Goal: Find specific page/section

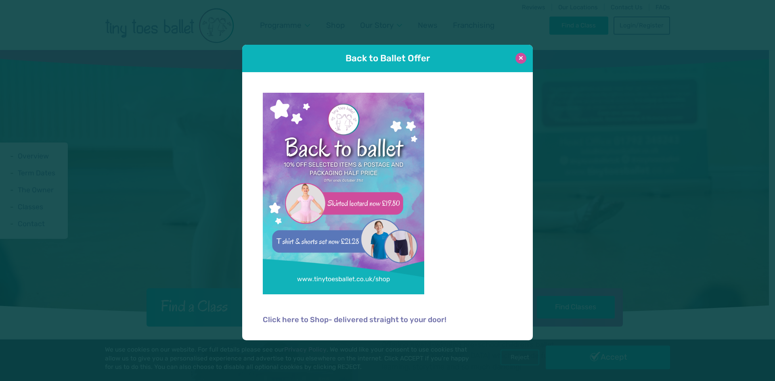
click at [521, 58] on button at bounding box center [520, 58] width 11 height 11
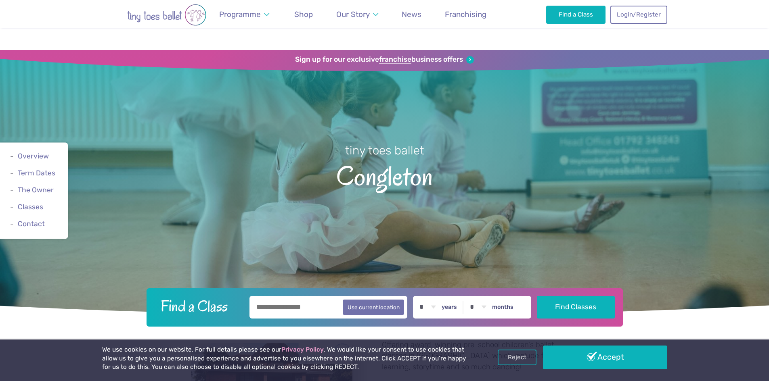
scroll to position [161, 0]
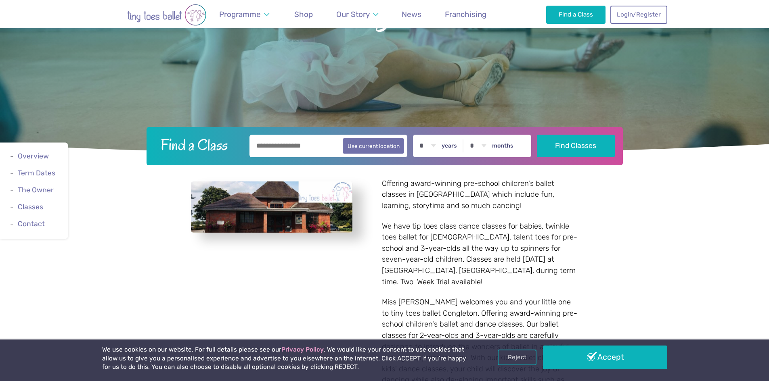
click at [288, 144] on input "text" at bounding box center [328, 146] width 158 height 23
type input "*******"
click at [537, 135] on button "Find Classes" at bounding box center [576, 146] width 78 height 23
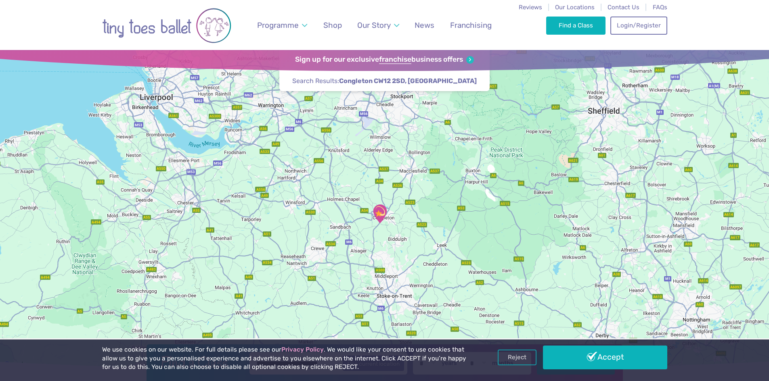
click at [383, 207] on img "Astbury Village Hall" at bounding box center [380, 214] width 20 height 20
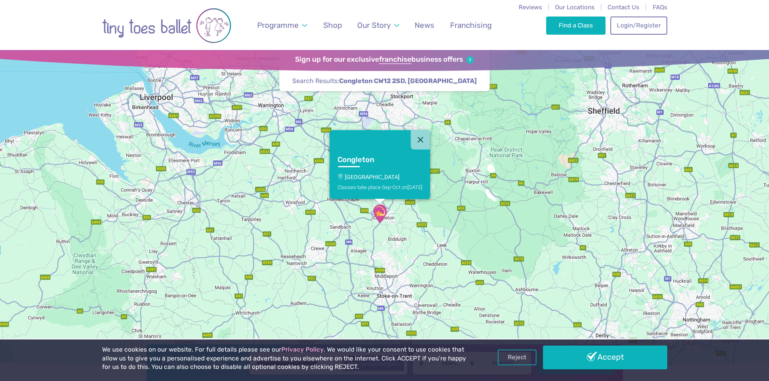
click at [379, 177] on p "[GEOGRAPHIC_DATA]" at bounding box center [379, 177] width 85 height 6
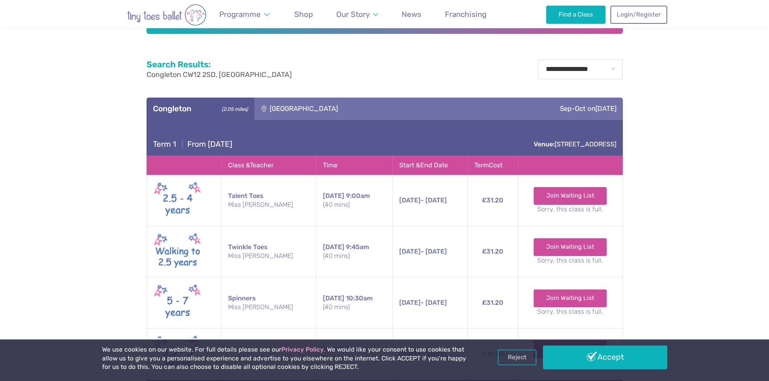
scroll to position [415, 0]
